Goal: Use online tool/utility: Utilize a website feature to perform a specific function

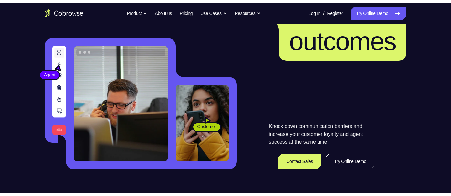
scroll to position [88, 0]
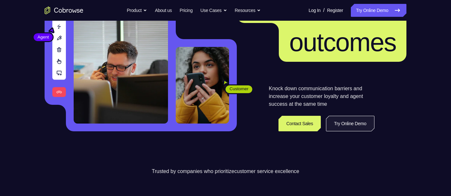
click at [340, 124] on link "Try Online Demo" at bounding box center [350, 123] width 48 height 15
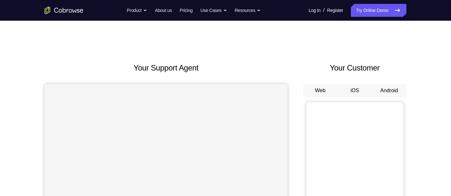
click at [393, 89] on button "Android" at bounding box center [389, 90] width 35 height 13
drag, startPoint x: 393, startPoint y: 89, endPoint x: 393, endPoint y: 95, distance: 6.5
click at [393, 95] on button "Android" at bounding box center [389, 90] width 35 height 13
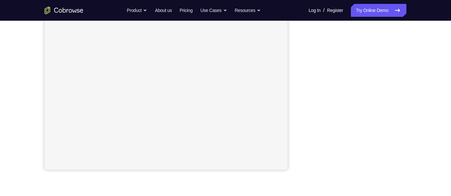
scroll to position [123, 0]
